Goal: Task Accomplishment & Management: Complete application form

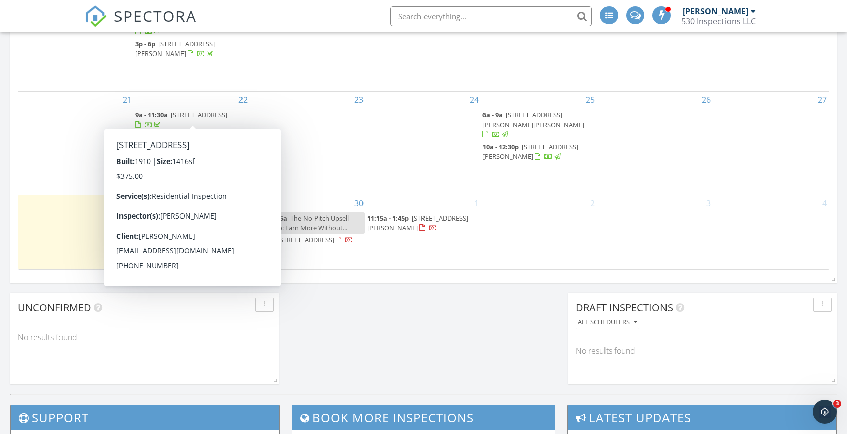
scroll to position [653, 0]
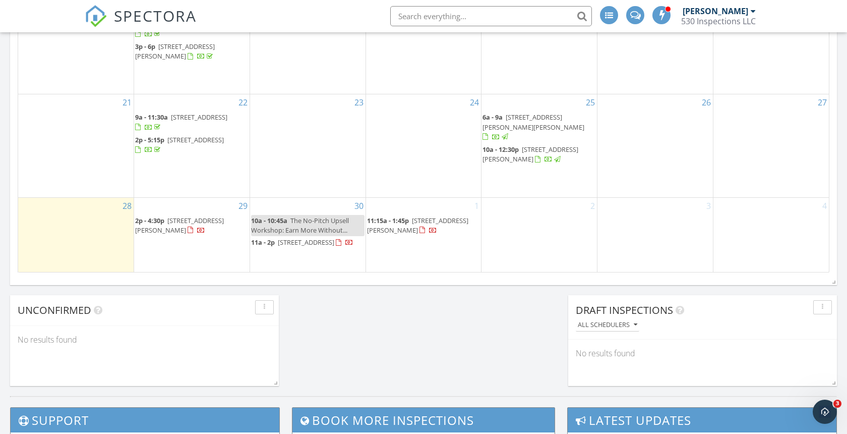
click at [410, 241] on div "1 11:15a - 1:45p 5386 Elm Ln, Redding 96001" at bounding box center [423, 235] width 115 height 74
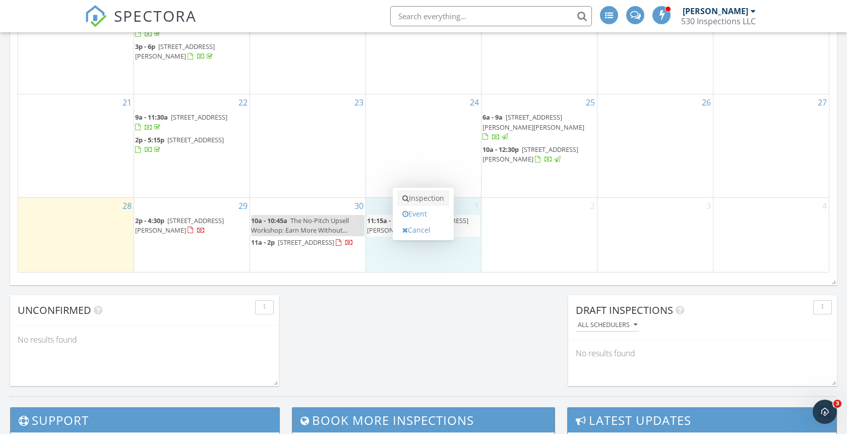
click at [429, 195] on link "Inspection" at bounding box center [423, 198] width 52 height 16
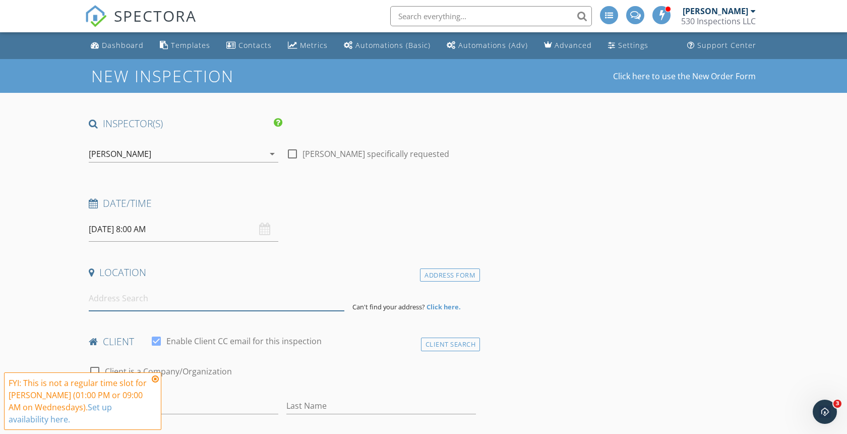
click at [136, 296] on input at bounding box center [217, 298] width 256 height 25
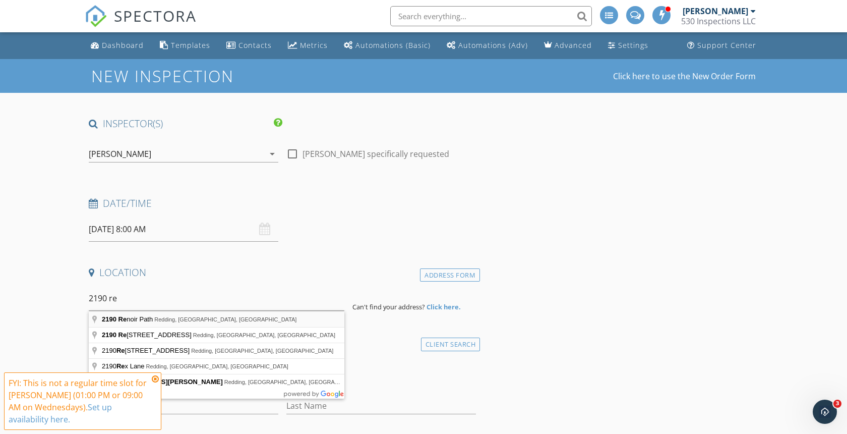
type input "[STREET_ADDRESS]"
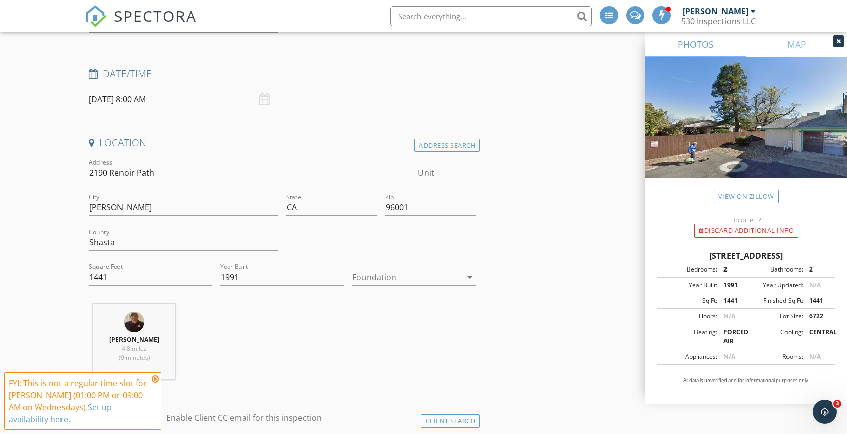
scroll to position [129, 0]
click at [155, 379] on icon at bounding box center [155, 379] width 7 height 8
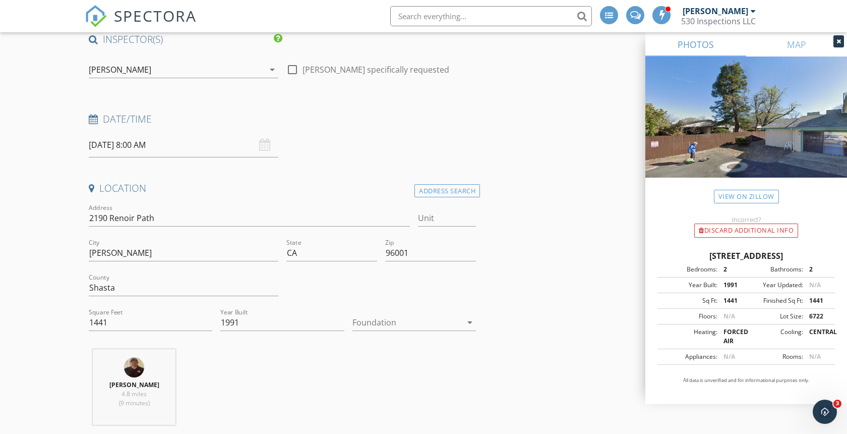
scroll to position [10, 0]
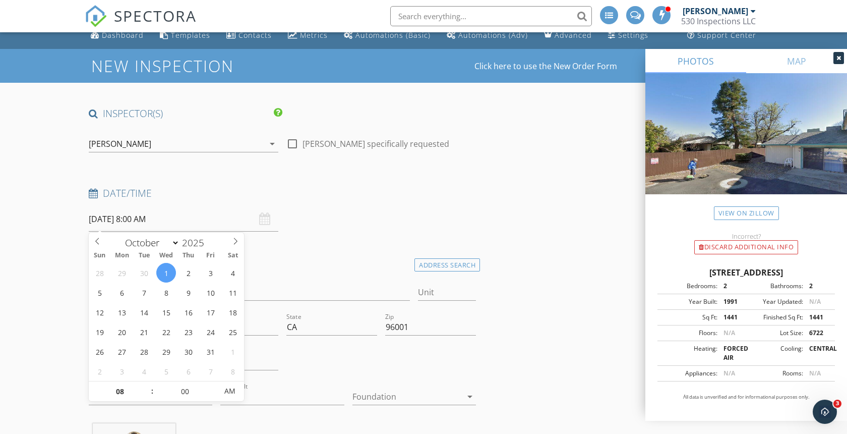
click at [137, 219] on input "10/01/2025 8:00 AM" at bounding box center [184, 219] width 190 height 25
type input "09"
type input "10/01/2025 9:00 AM"
click at [149, 384] on span at bounding box center [147, 386] width 7 height 10
type input "10"
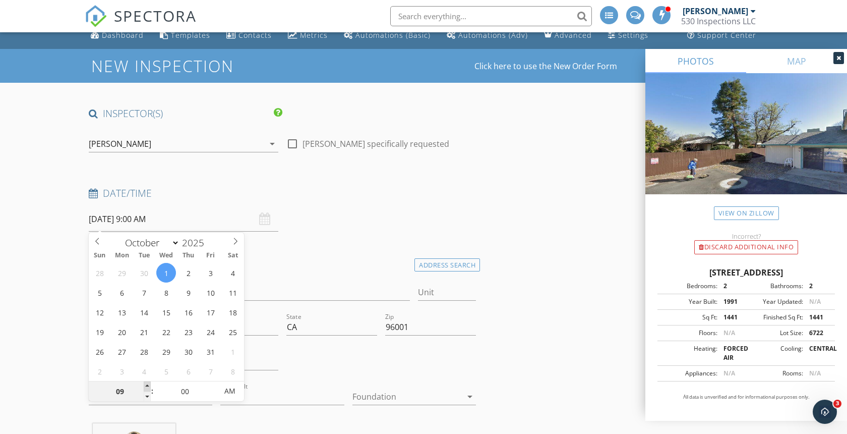
type input "10/01/2025 10:00 AM"
click at [149, 384] on span at bounding box center [147, 386] width 7 height 10
type input "11"
type input "10/01/2025 11:00 AM"
click at [149, 384] on span at bounding box center [147, 386] width 7 height 10
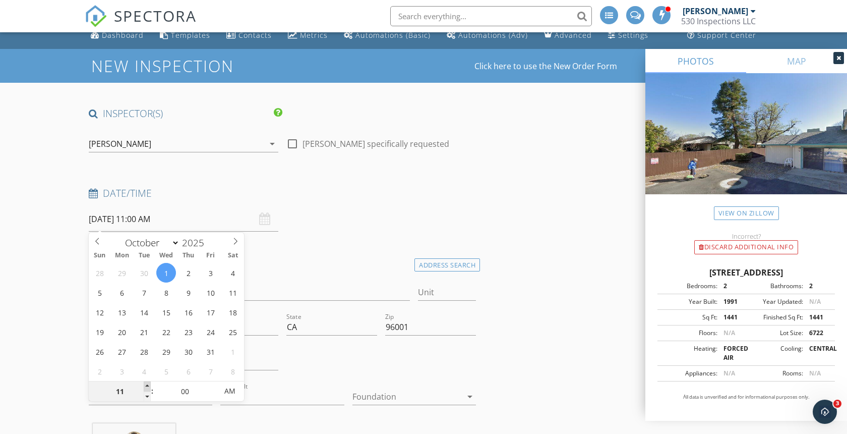
type input "12"
type input "10/01/2025 12:00 PM"
click at [149, 384] on span at bounding box center [147, 386] width 7 height 10
type input "01"
type input "10/01/2025 1:00 PM"
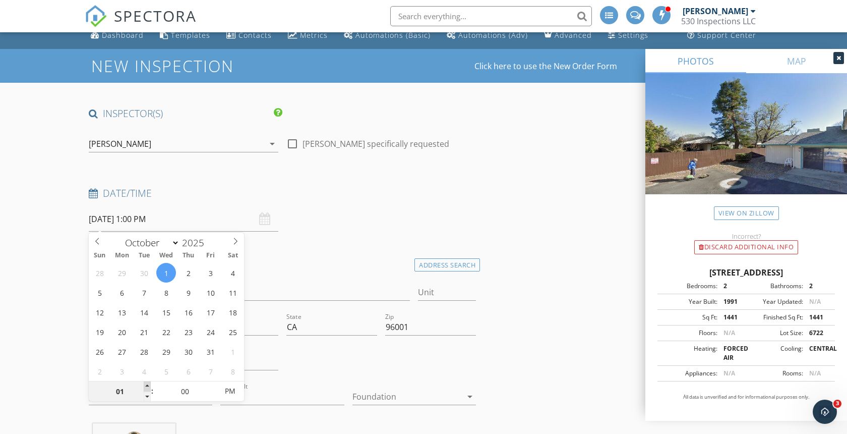
click at [149, 384] on span at bounding box center [147, 386] width 7 height 10
type input "02"
type input "10/01/2025 2:00 PM"
click at [149, 384] on span at bounding box center [147, 386] width 7 height 10
type input "03"
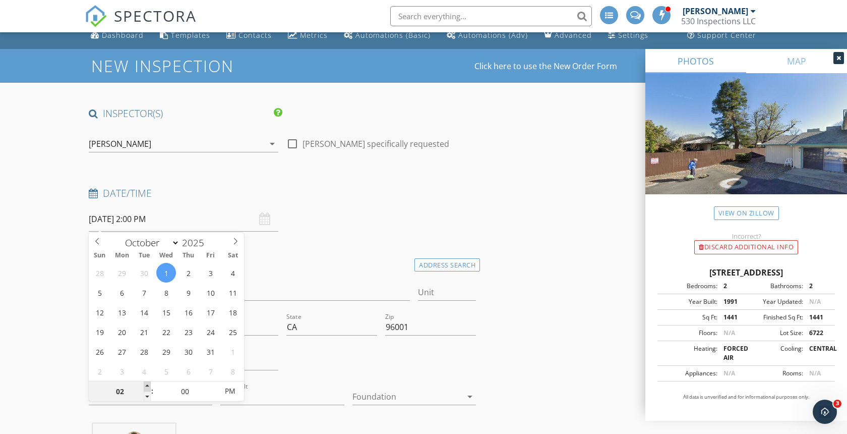
type input "[DATE] 3:00 PM"
click at [149, 384] on span at bounding box center [147, 386] width 7 height 10
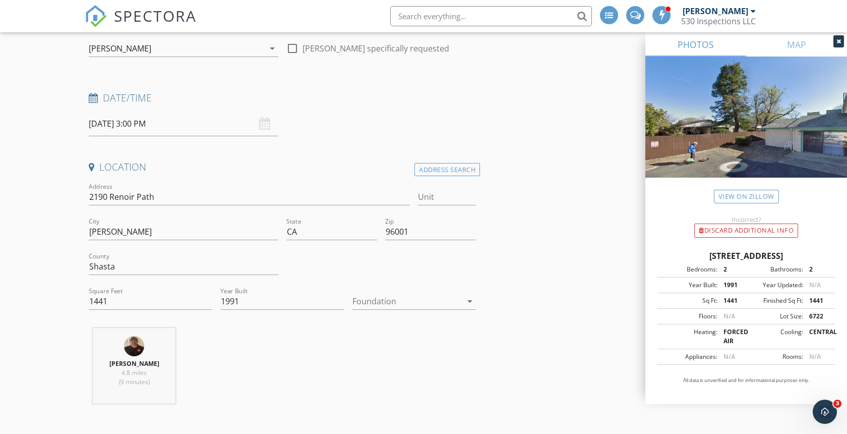
scroll to position [0, 0]
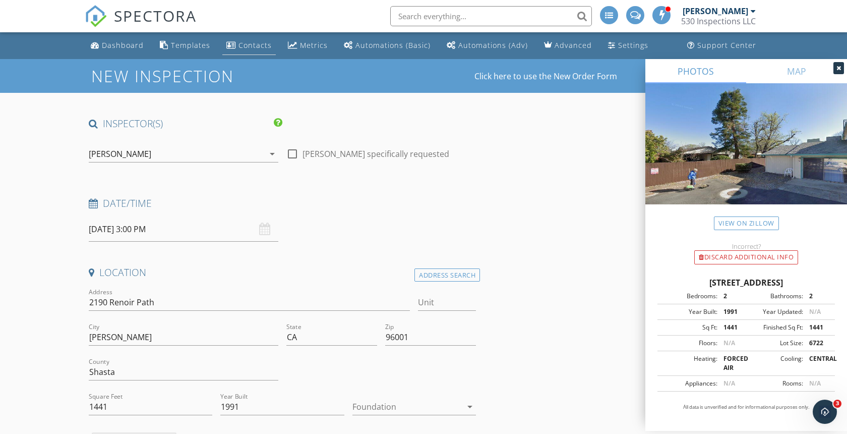
click at [250, 46] on div "Contacts" at bounding box center [254, 45] width 33 height 10
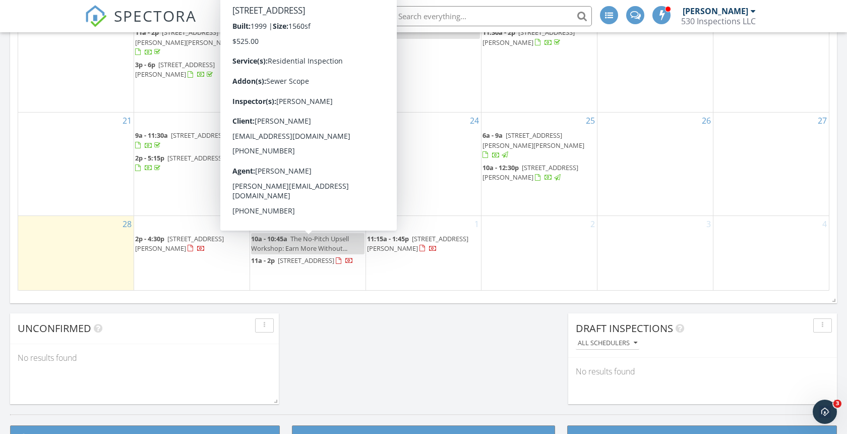
scroll to position [636, 0]
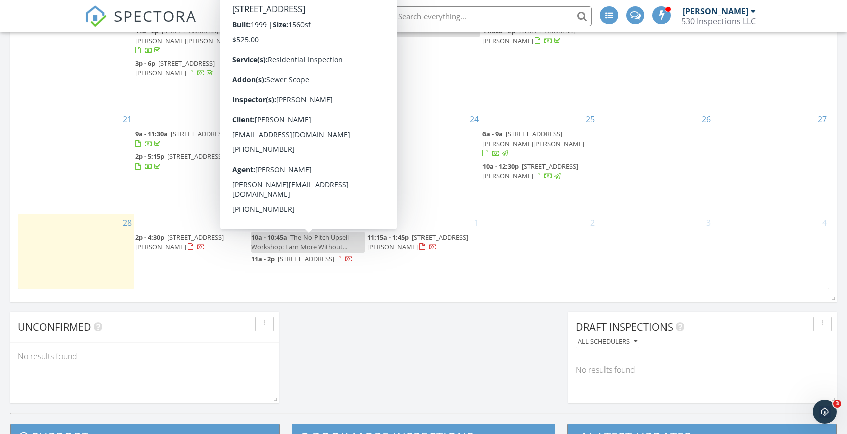
click at [420, 256] on div "1 11:15a - 1:45p 5386 Elm Ln, Redding 96001" at bounding box center [423, 251] width 115 height 74
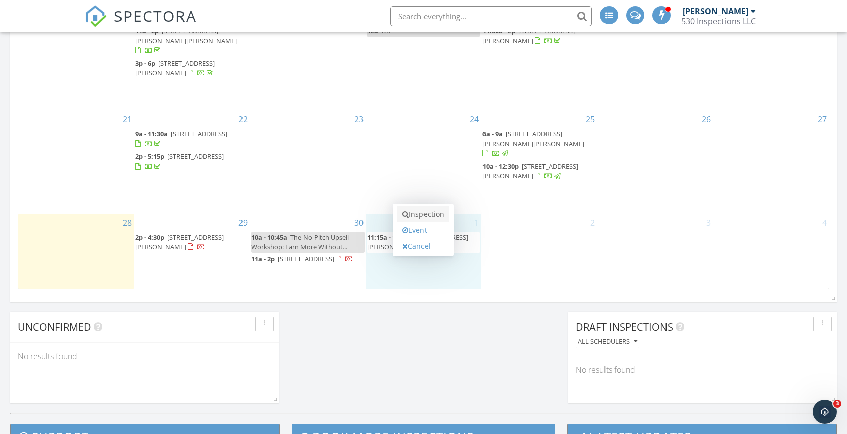
click at [429, 214] on link "Inspection" at bounding box center [423, 214] width 52 height 16
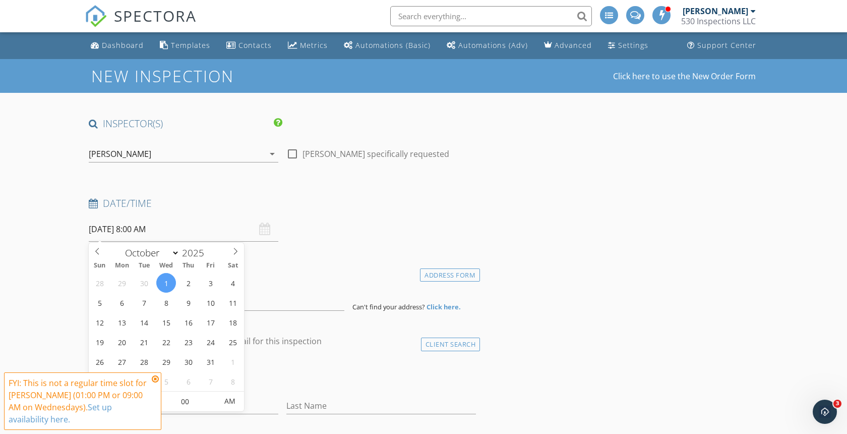
click at [135, 229] on input "[DATE] 8:00 AM" at bounding box center [184, 229] width 190 height 25
click at [156, 380] on icon at bounding box center [155, 379] width 7 height 8
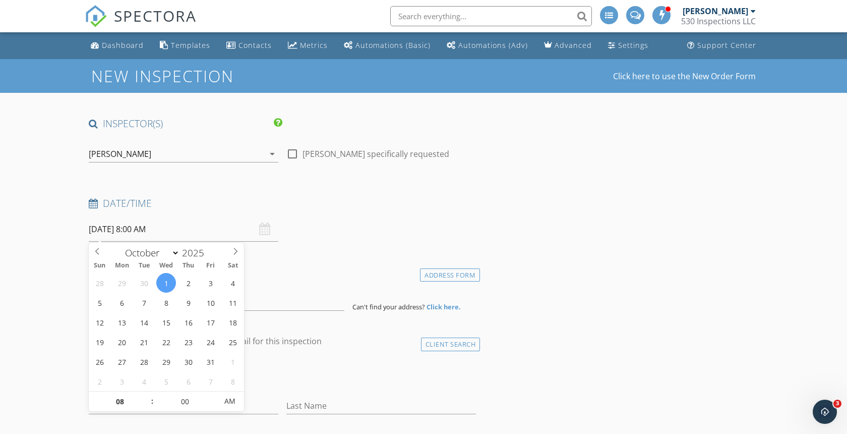
click at [137, 230] on input "[DATE] 8:00 AM" at bounding box center [184, 229] width 190 height 25
type input "09"
type input "[DATE] 9:00 AM"
click at [150, 395] on span at bounding box center [147, 396] width 7 height 10
type input "10"
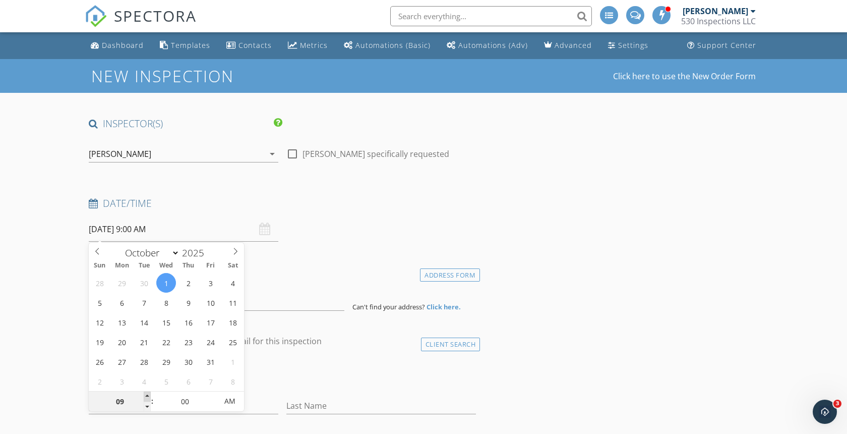
type input "10/01/2025 10:00 AM"
click at [150, 395] on span at bounding box center [147, 396] width 7 height 10
type input "11"
type input "10/01/2025 11:00 AM"
click at [150, 395] on span at bounding box center [147, 396] width 7 height 10
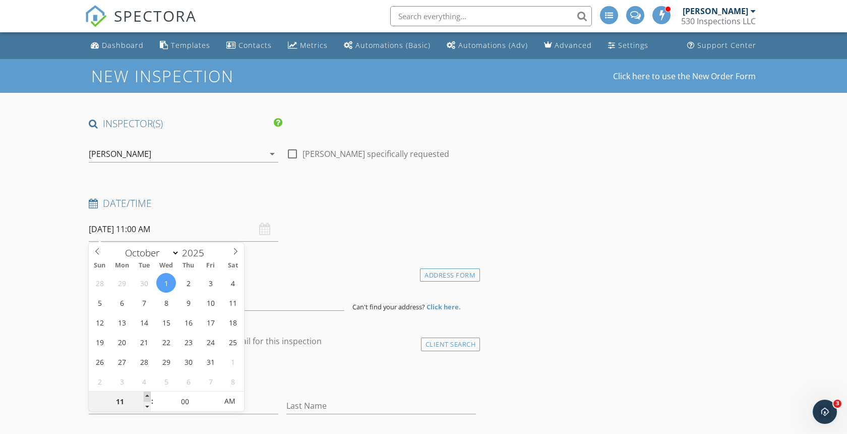
type input "12"
type input "10/01/2025 12:00 PM"
click at [150, 395] on span at bounding box center [147, 396] width 7 height 10
type input "01"
type input "10/01/2025 1:00 PM"
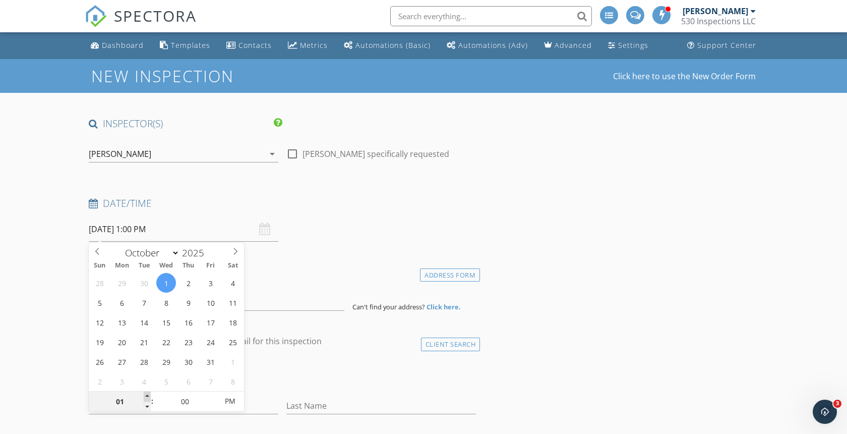
click at [150, 395] on span at bounding box center [147, 396] width 7 height 10
type input "02"
type input "10/01/2025 2:00 PM"
click at [150, 395] on span at bounding box center [147, 396] width 7 height 10
type input "03"
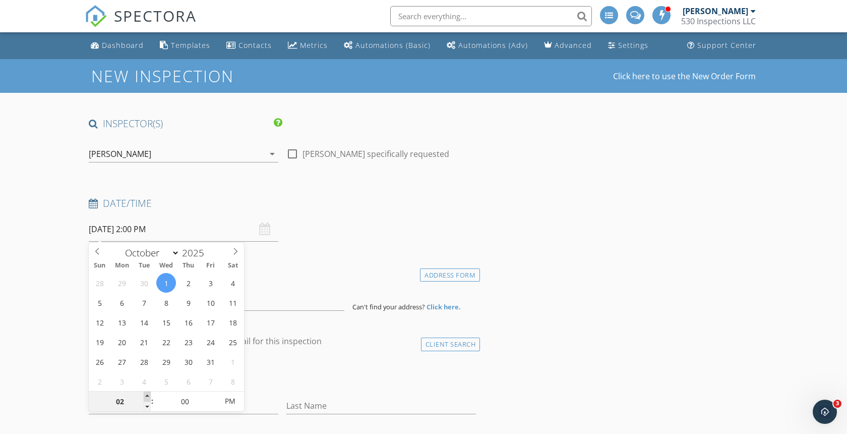
type input "[DATE] 3:00 PM"
click at [150, 395] on span at bounding box center [147, 396] width 7 height 10
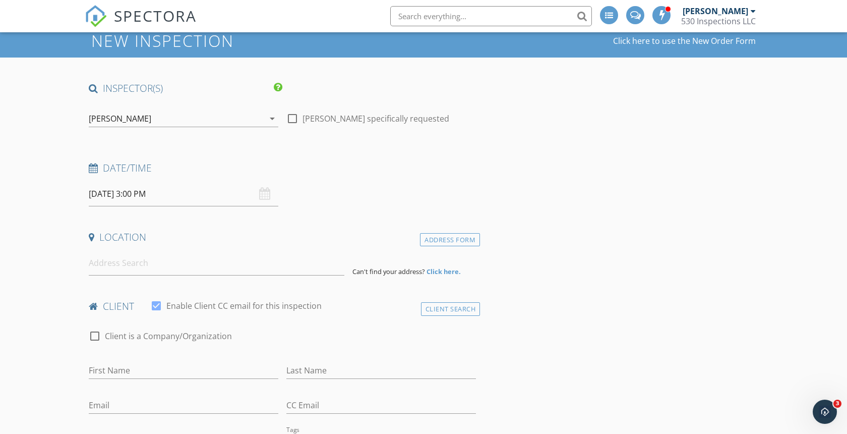
scroll to position [47, 0]
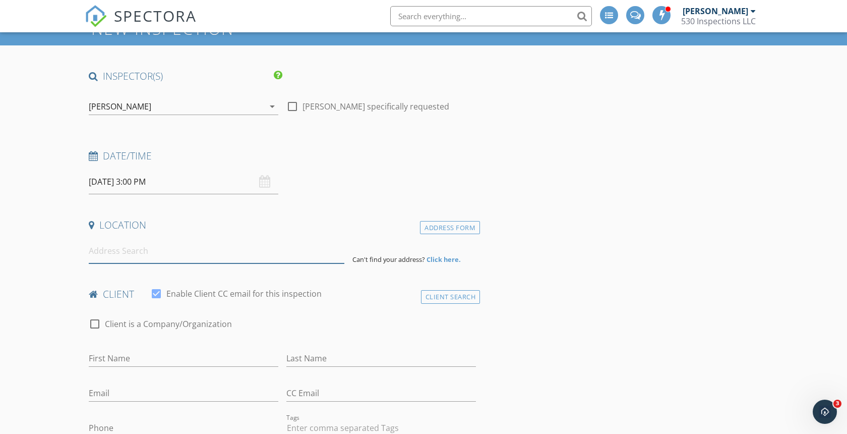
click at [166, 253] on input at bounding box center [217, 250] width 256 height 25
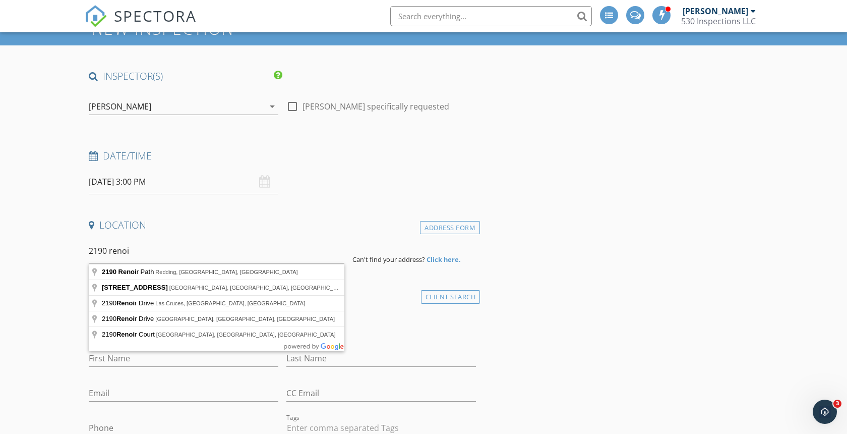
type input "2190 Renoir Path, Redding, CA, USA"
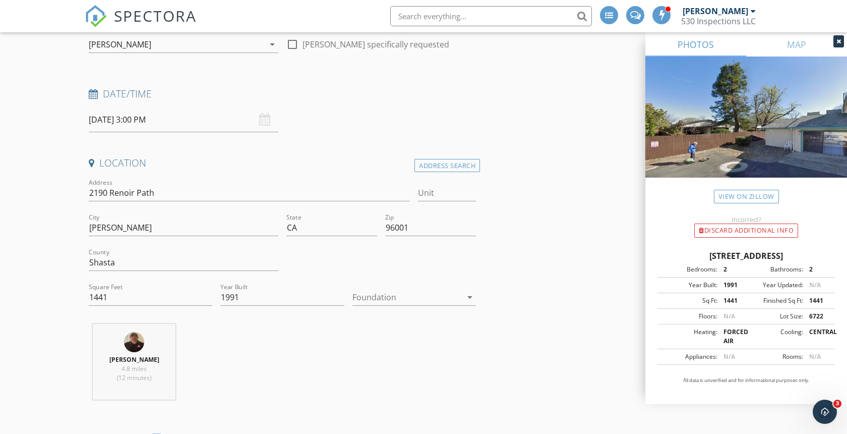
scroll to position [108, 0]
click at [393, 297] on div at bounding box center [406, 298] width 109 height 16
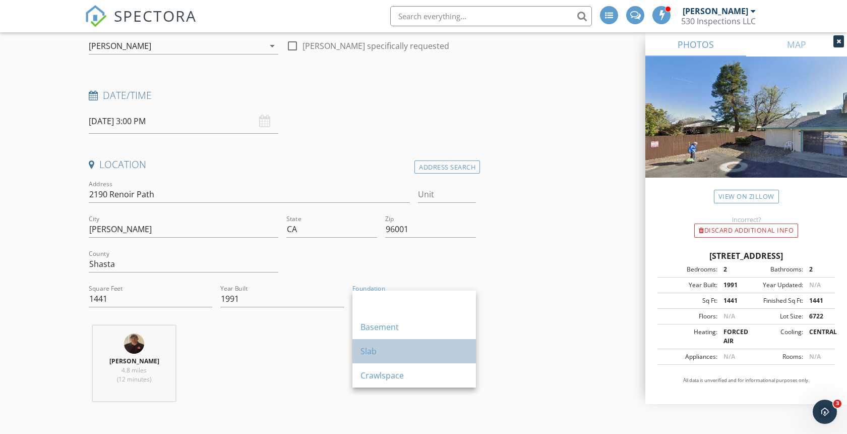
click at [380, 350] on div "Slab" at bounding box center [413, 351] width 107 height 12
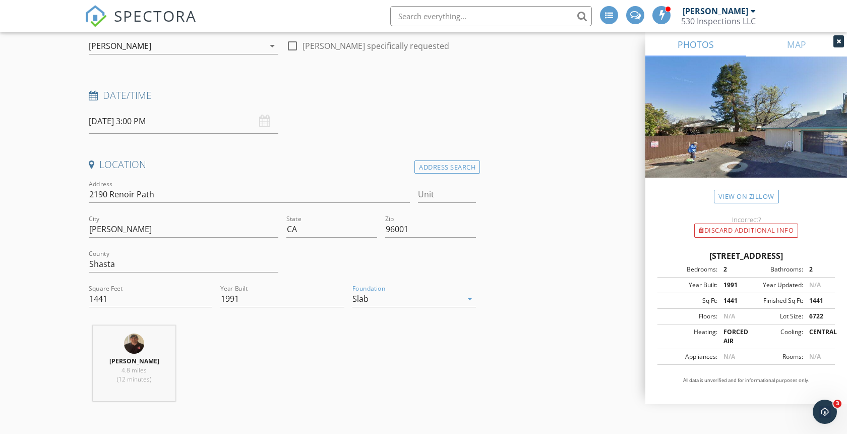
click at [327, 350] on div "Rylan Martinez 4.8 miles (12 minutes)" at bounding box center [282, 367] width 395 height 84
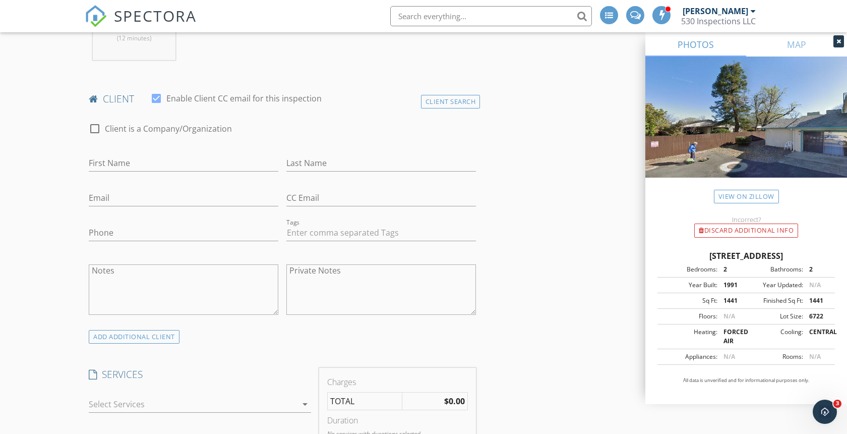
scroll to position [454, 0]
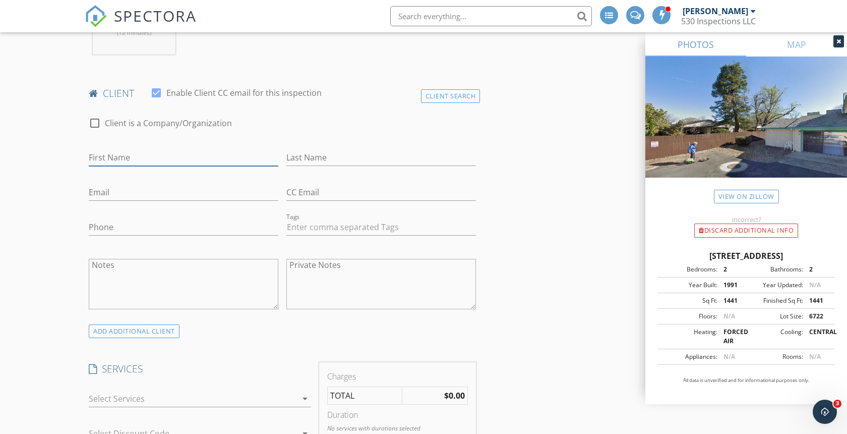
click at [140, 157] on input "First Name" at bounding box center [184, 157] width 190 height 17
type input "[PERSON_NAME]"
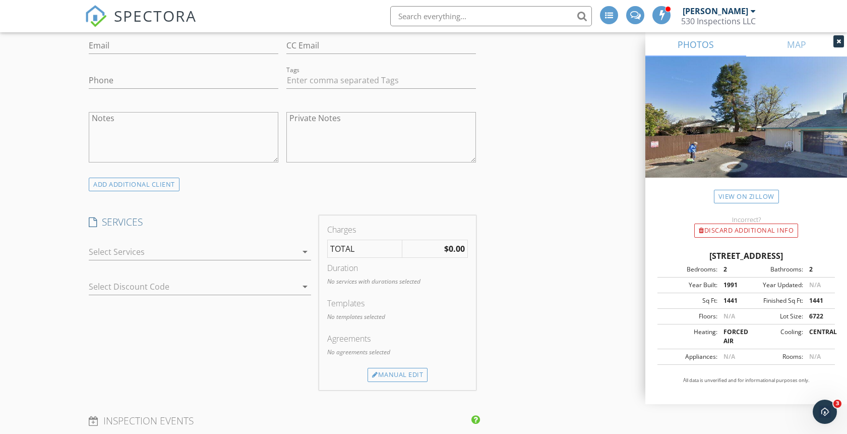
scroll to position [612, 0]
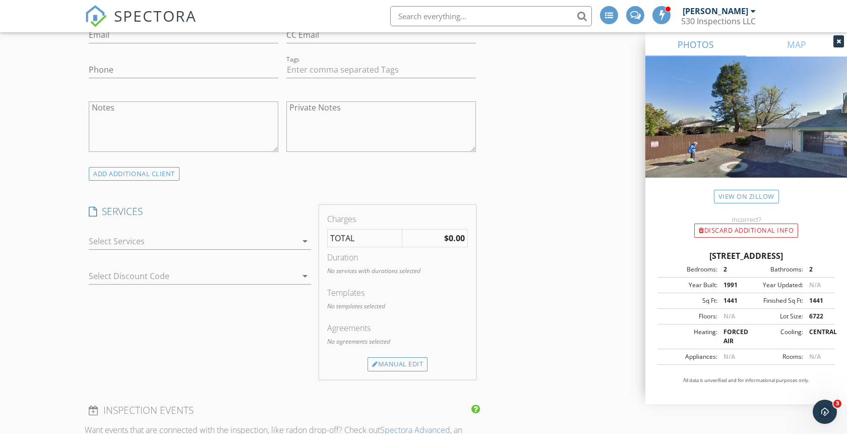
click at [116, 241] on div at bounding box center [193, 241] width 208 height 16
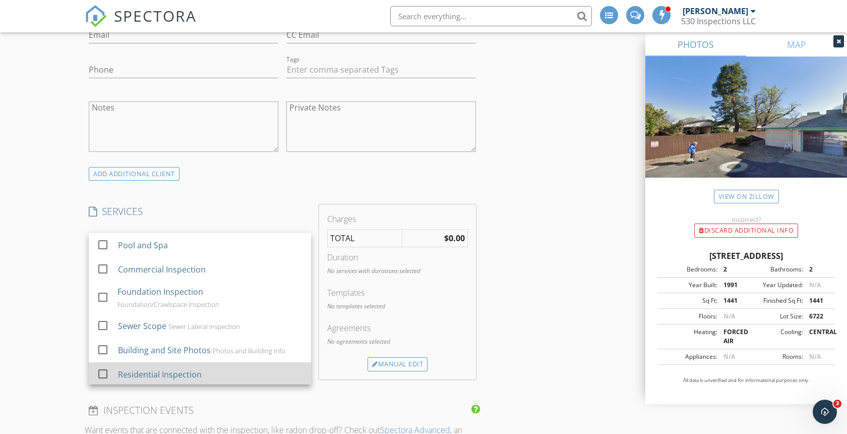
click at [136, 373] on div "Residential Inspection" at bounding box center [160, 374] width 84 height 12
checkbox input "true"
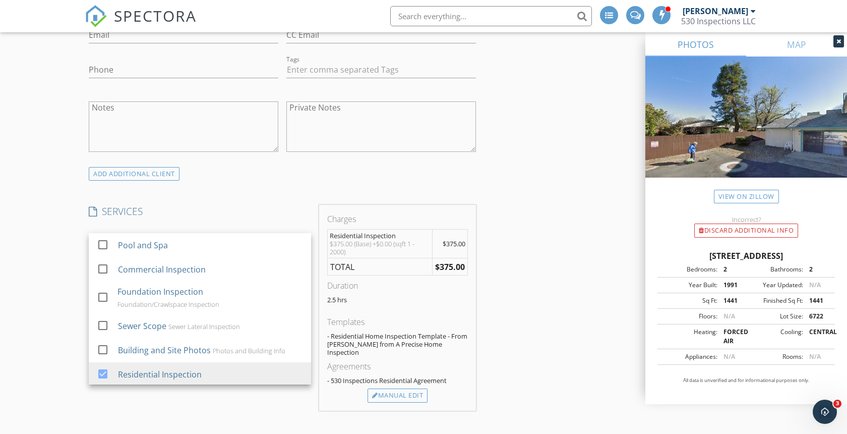
click at [29, 313] on div "New Inspection Click here to use the New Order Form INSPECTOR(S) check_box Ryla…" at bounding box center [423, 439] width 847 height 1985
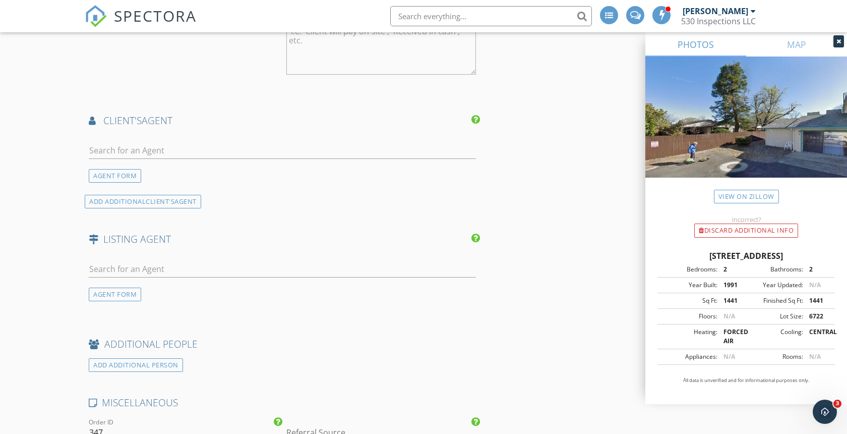
scroll to position [1163, 0]
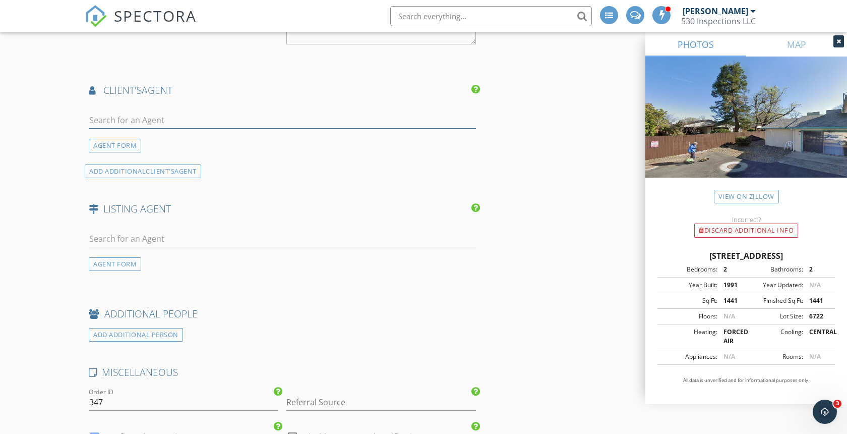
click at [141, 121] on input "text" at bounding box center [282, 120] width 387 height 17
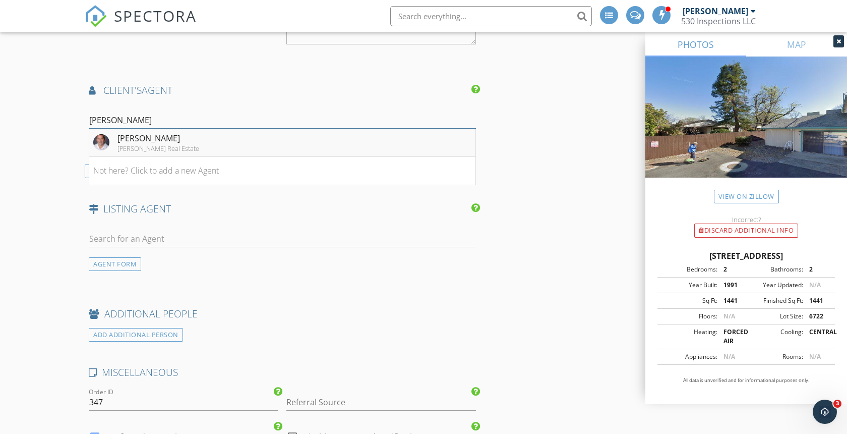
type input "[PERSON_NAME]"
click at [152, 140] on div "[PERSON_NAME]" at bounding box center [158, 138] width 82 height 12
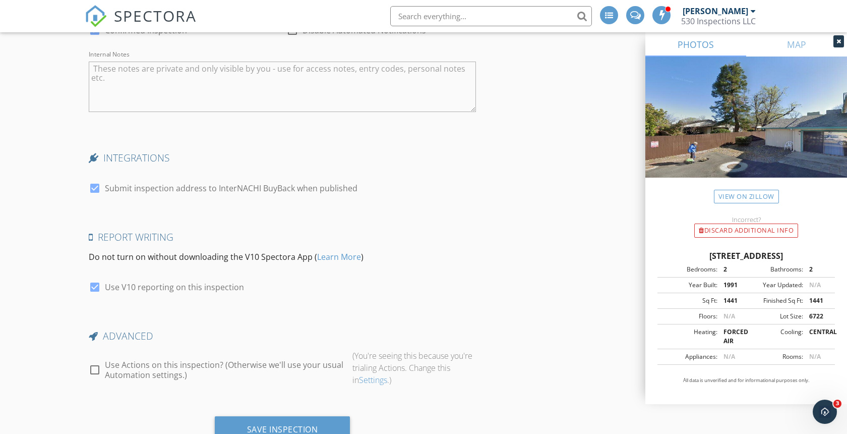
scroll to position [1799, 0]
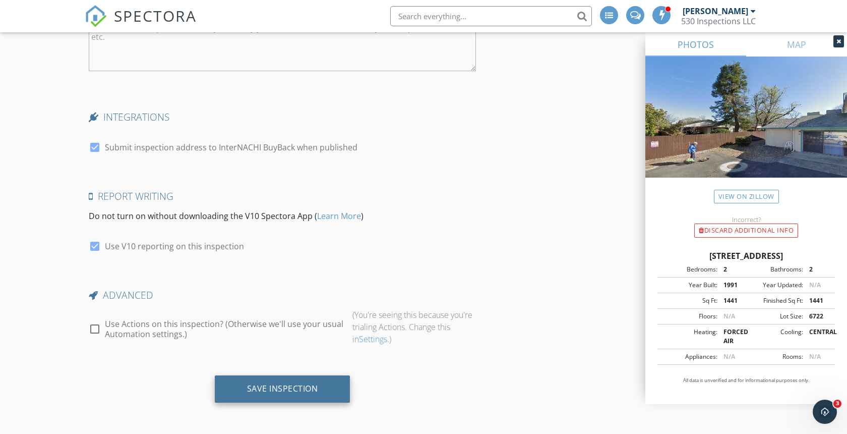
click at [286, 388] on div "Save Inspection" at bounding box center [282, 388] width 71 height 10
